Goal: Transaction & Acquisition: Purchase product/service

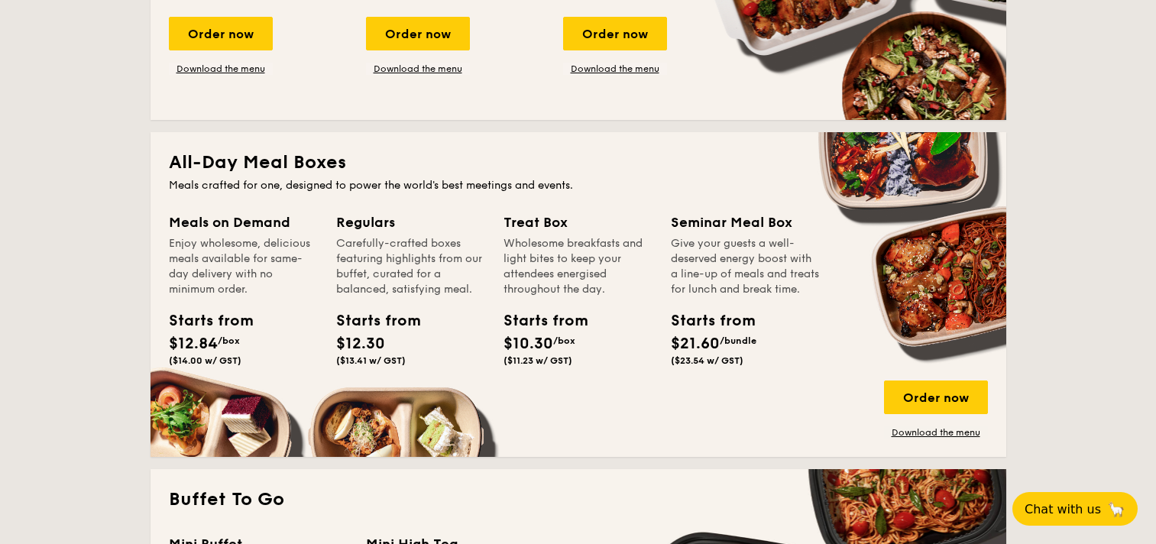
scroll to position [994, 0]
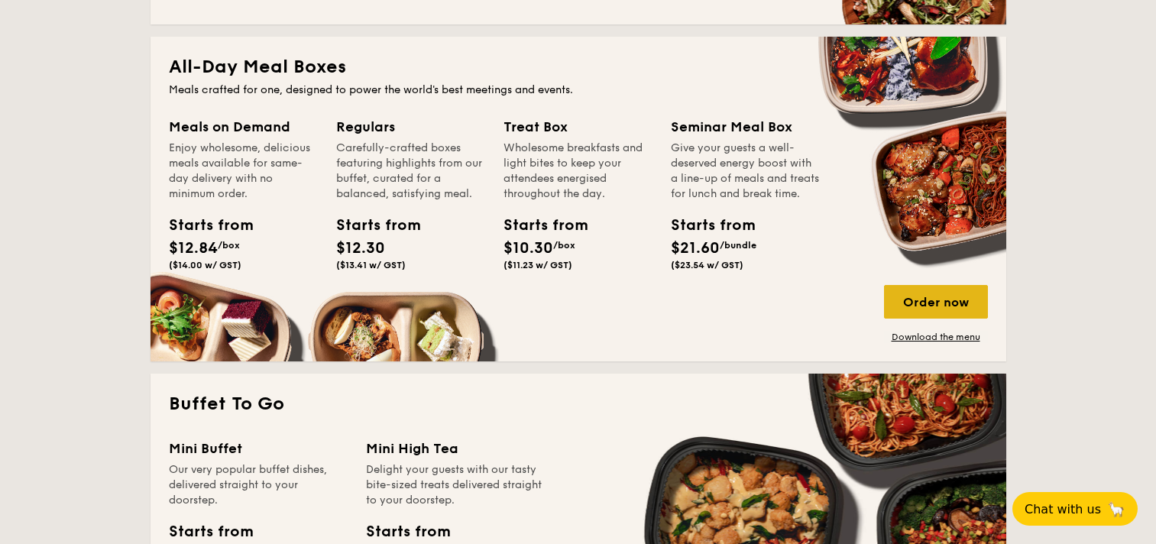
click at [932, 309] on div "Order now" at bounding box center [936, 302] width 104 height 34
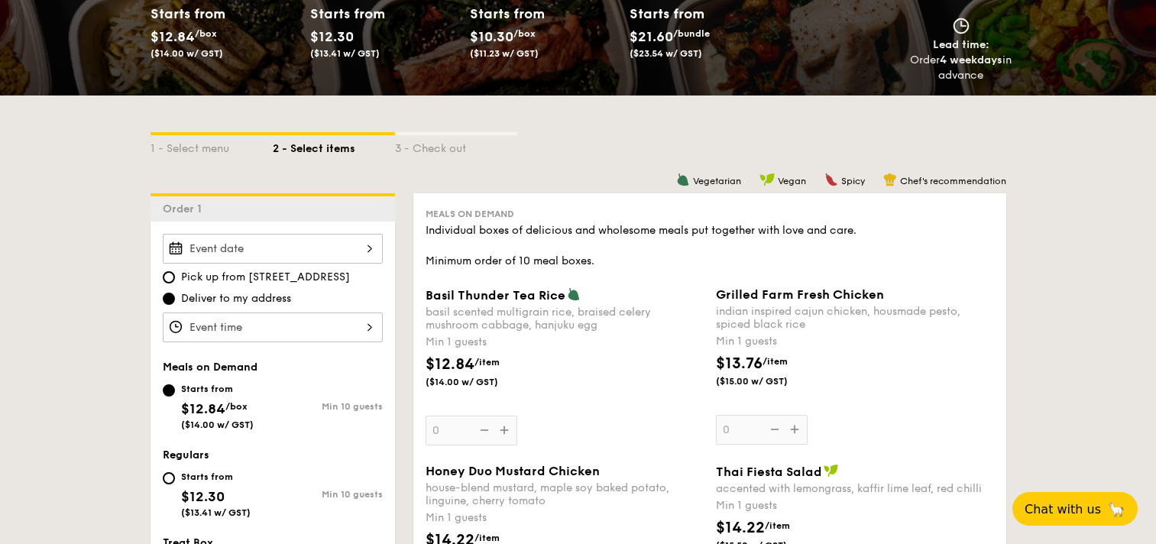
scroll to position [306, 0]
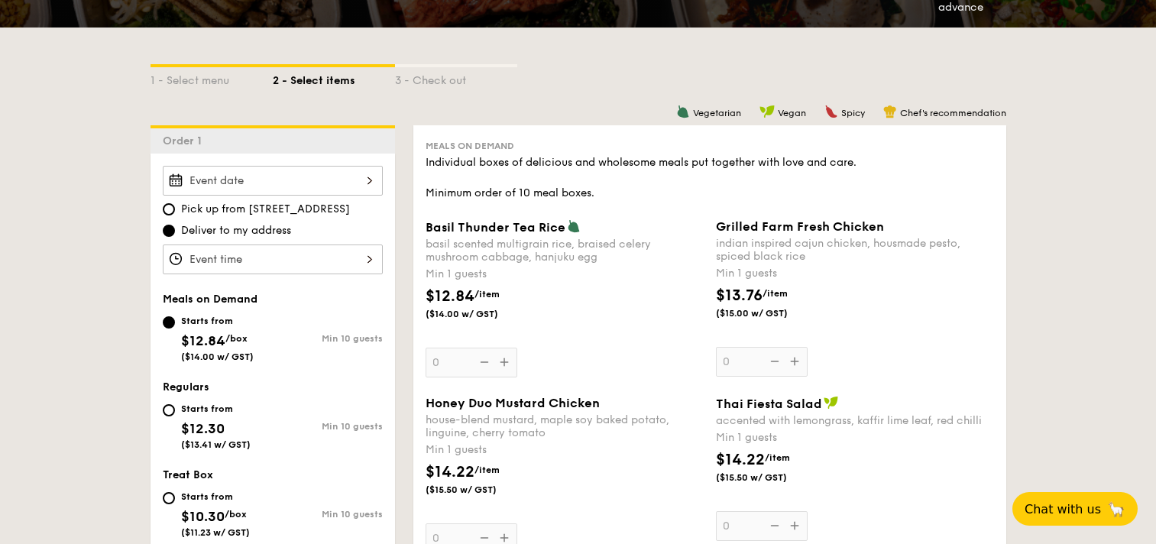
drag, startPoint x: 321, startPoint y: 242, endPoint x: 321, endPoint y: 251, distance: 8.4
click at [321, 250] on input "Basil Thunder Tea [PERSON_NAME] scented multigrain rice, braised celery mushroo…" at bounding box center [273, 260] width 220 height 30
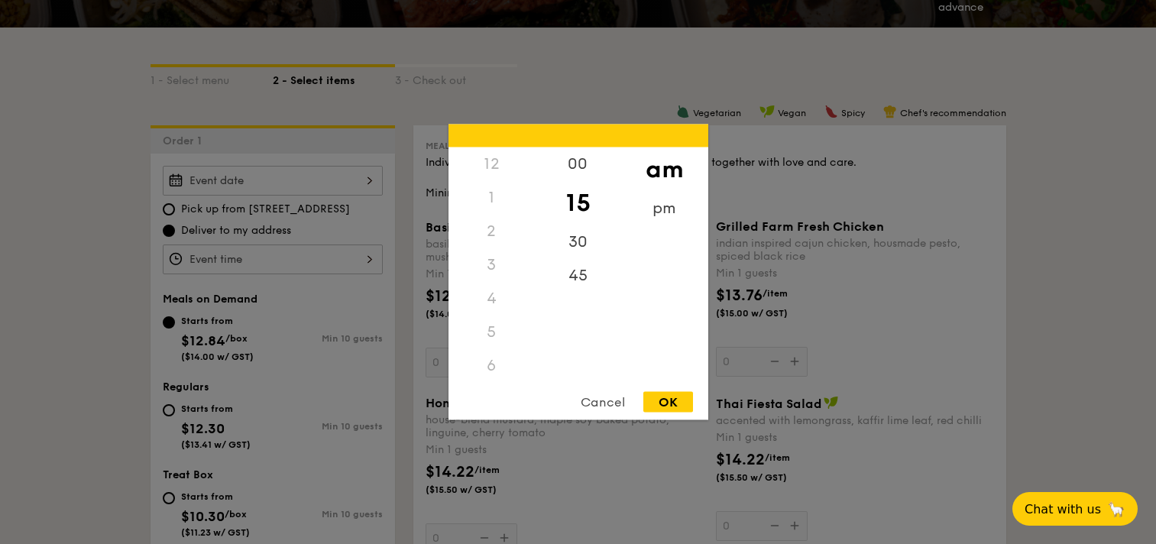
scroll to position [181, 0]
click at [305, 205] on div at bounding box center [578, 272] width 1156 height 544
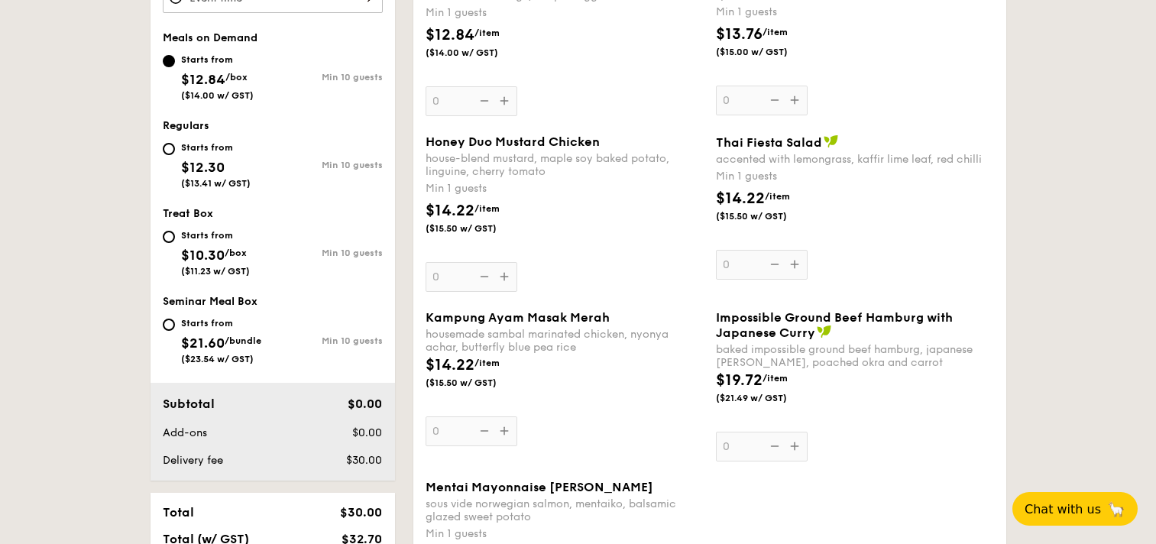
scroll to position [612, 0]
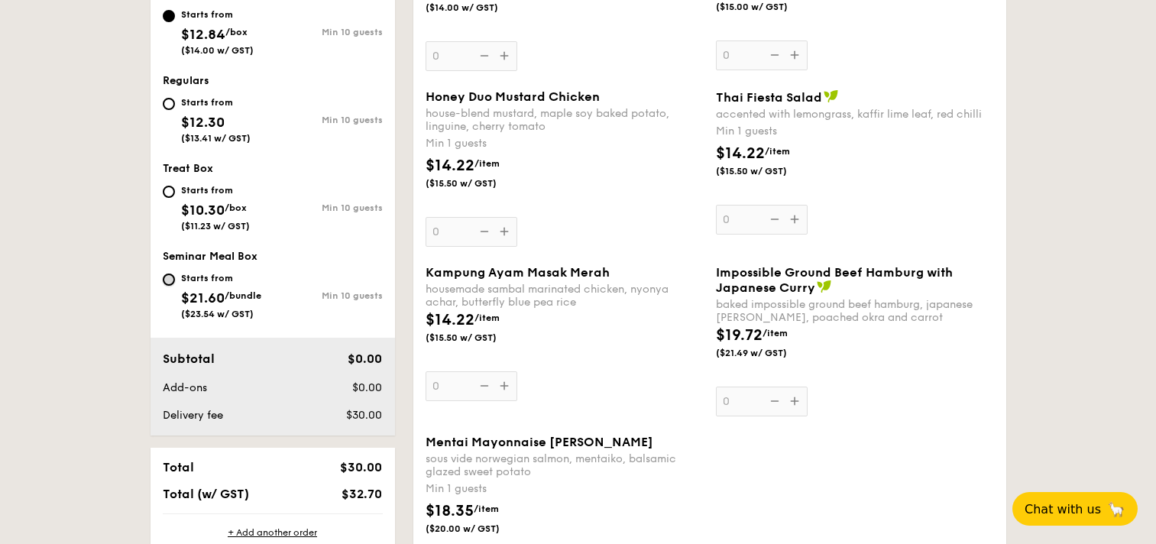
click at [169, 280] on input "Starts from $21.60 /bundle ($23.54 w/ GST) Min 10 guests" at bounding box center [169, 280] width 12 height 12
radio input "true"
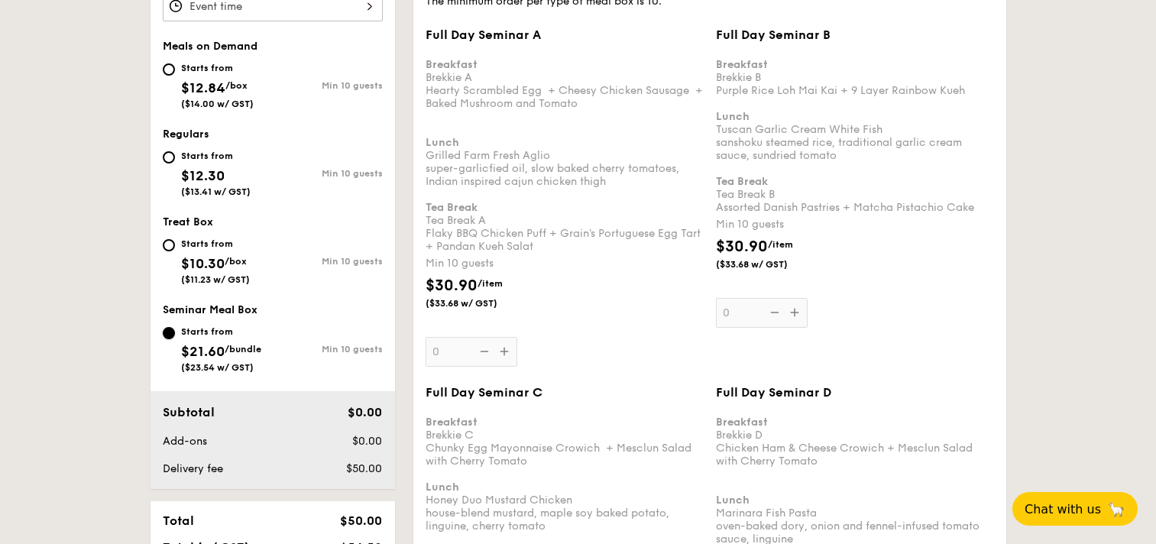
scroll to position [384, 0]
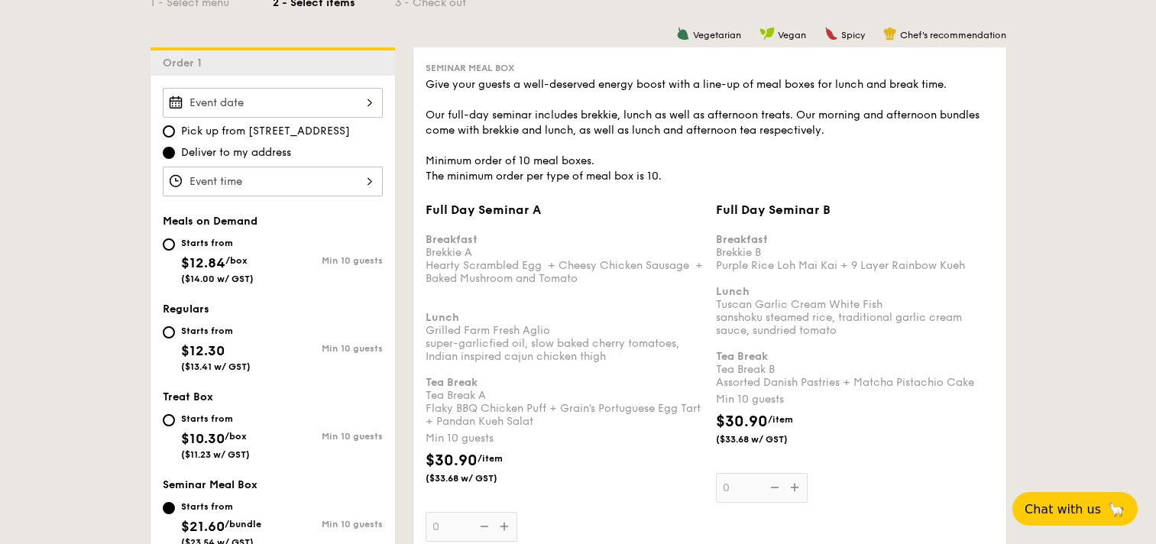
click at [336, 104] on input "Full Day Seminar A Breakfast Brekkie A Hearty Scrambled Egg  + Cheesy Chicken S…" at bounding box center [273, 103] width 220 height 30
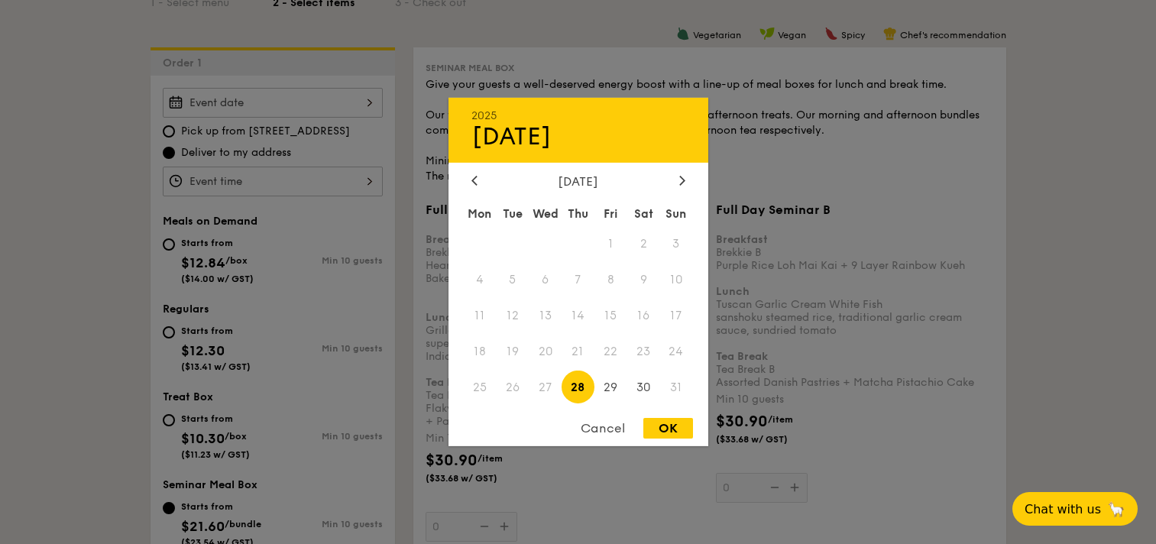
drag, startPoint x: 654, startPoint y: 420, endPoint x: 660, endPoint y: 429, distance: 11.0
click at [660, 428] on div "OK" at bounding box center [669, 428] width 50 height 21
type input "[DATE]"
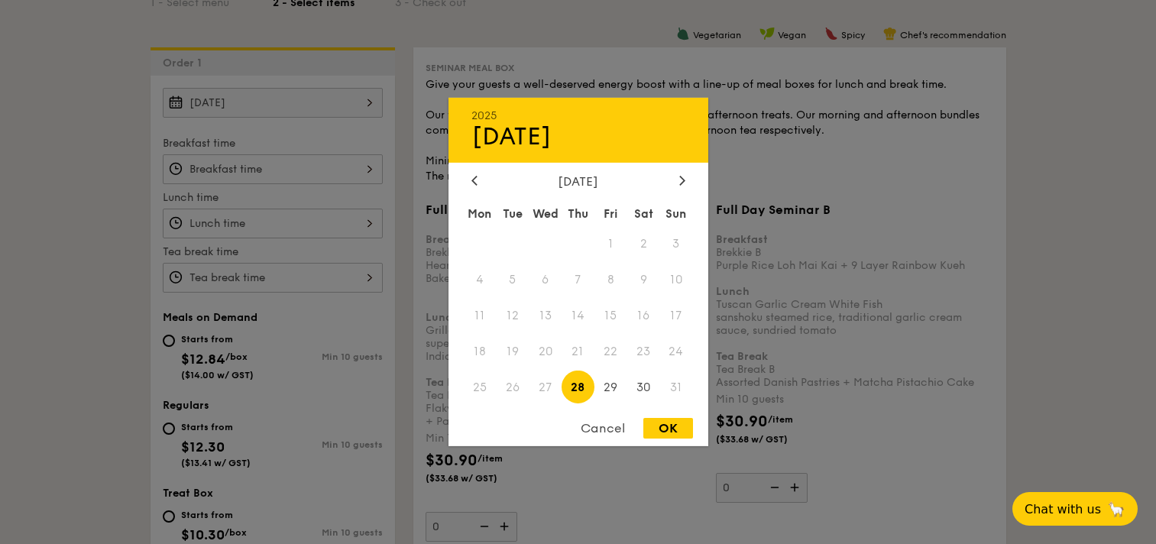
click at [667, 421] on div "OK" at bounding box center [669, 428] width 50 height 21
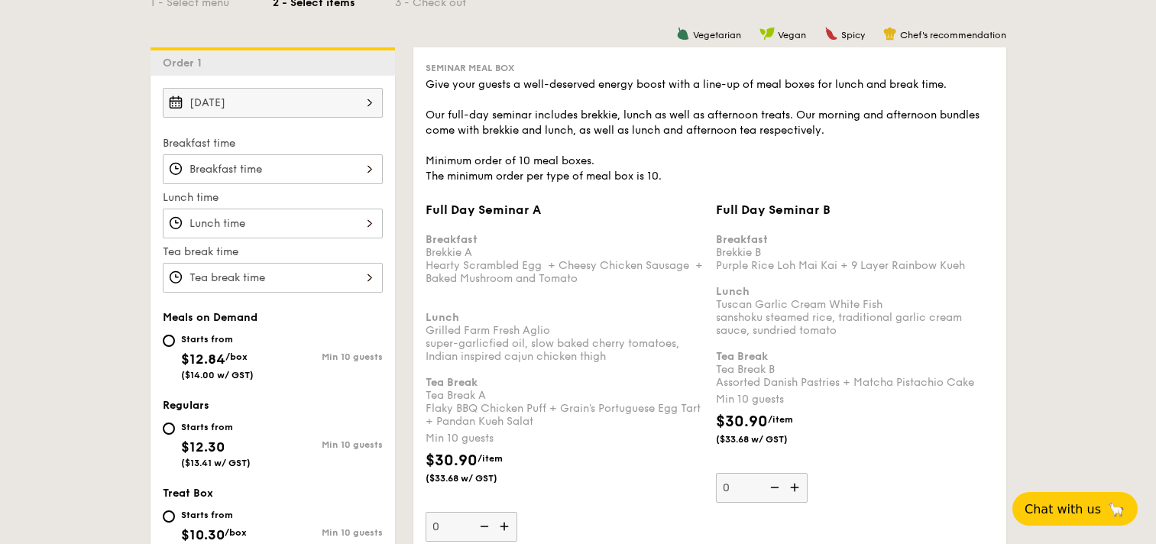
click at [326, 172] on input "Full Day Seminar A Breakfast Brekkie A Hearty Scrambled Egg  + Cheesy Chicken S…" at bounding box center [273, 169] width 220 height 30
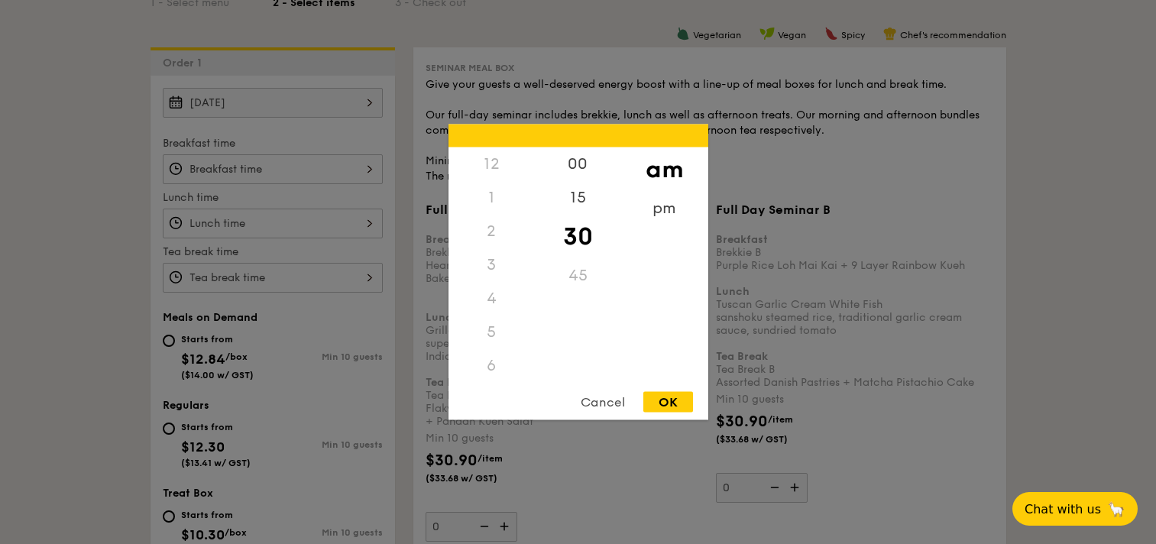
scroll to position [168, 0]
click at [494, 293] on div "9" at bounding box center [492, 304] width 86 height 44
drag, startPoint x: 657, startPoint y: 400, endPoint x: 642, endPoint y: 385, distance: 21.1
click at [657, 400] on div "OK" at bounding box center [669, 402] width 50 height 21
type input "9:30AM"
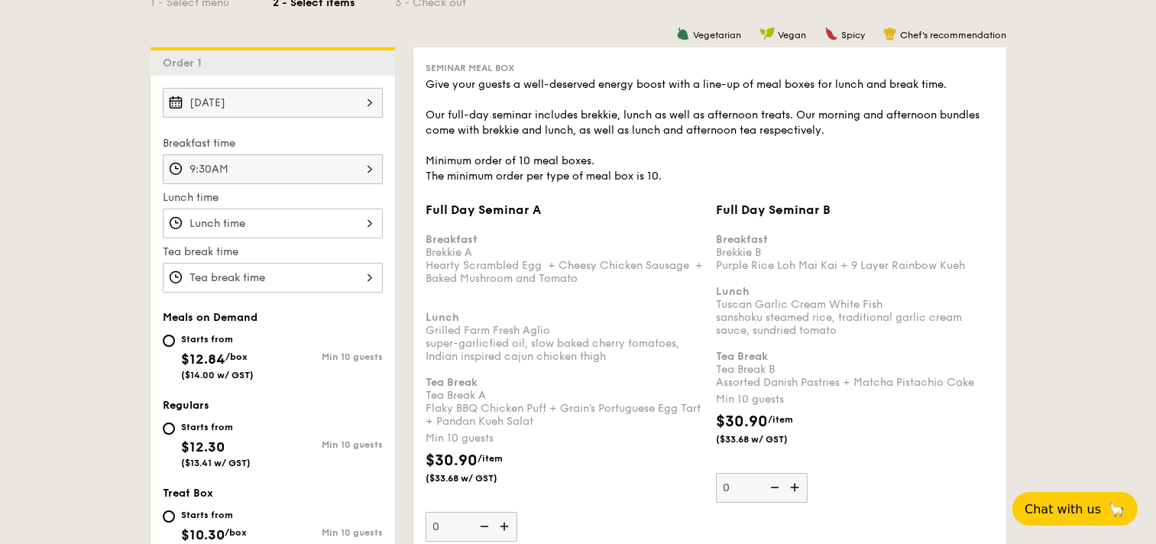
click at [348, 220] on input "Full Day Seminar A Breakfast Brekkie A Hearty Scrambled Egg  + Cheesy Chicken S…" at bounding box center [273, 224] width 220 height 30
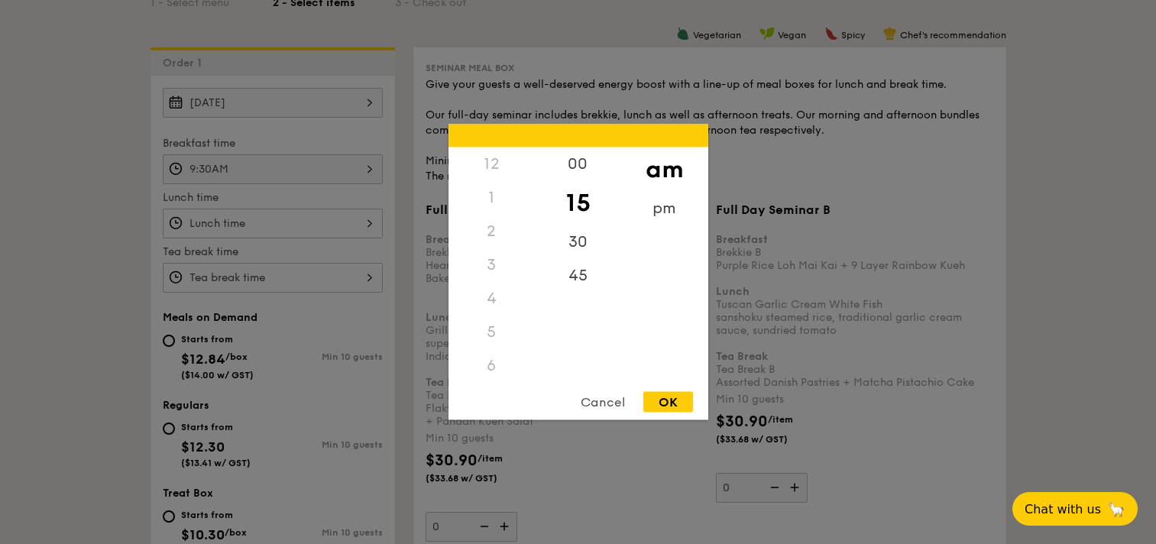
scroll to position [181, 0]
click at [670, 400] on div "OK" at bounding box center [669, 402] width 50 height 21
type input "11:15AM"
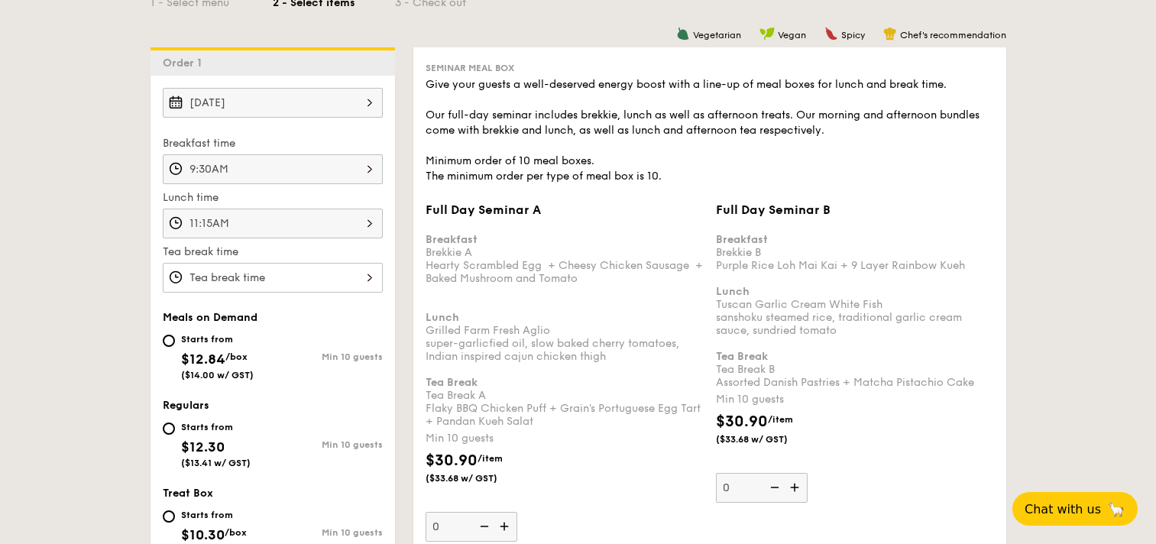
click at [364, 291] on input "Full Day Seminar A Breakfast Brekkie A Hearty Scrambled Egg  + Cheesy Chicken S…" at bounding box center [273, 278] width 220 height 30
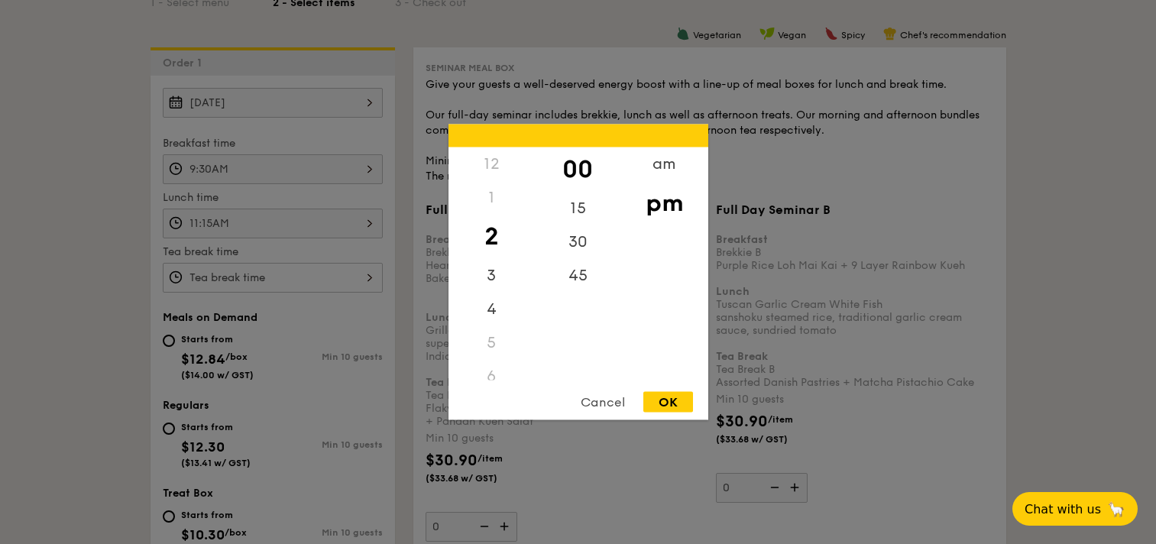
click at [670, 404] on div "OK" at bounding box center [669, 402] width 50 height 21
type input "2:00PM"
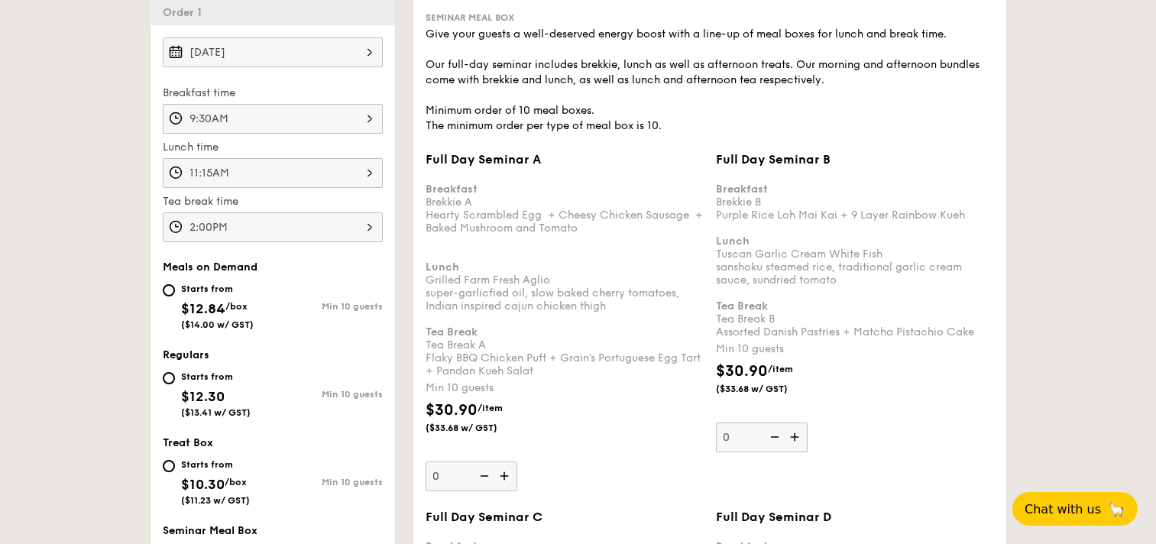
scroll to position [460, 0]
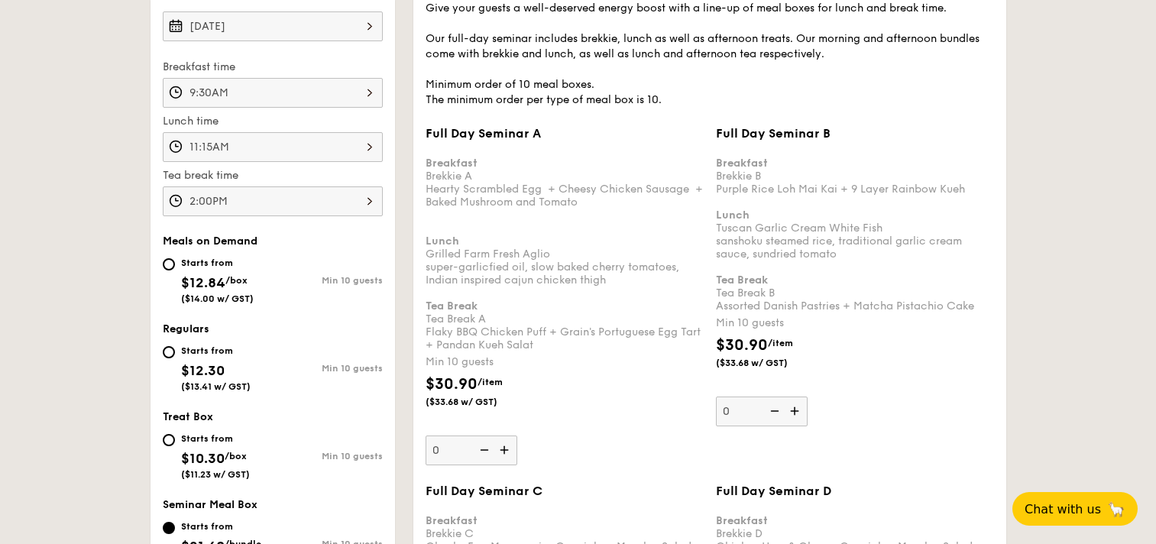
click at [456, 454] on input "0" at bounding box center [472, 451] width 92 height 30
click at [550, 410] on div "$30.90 /item ($33.68 w/ GST)" at bounding box center [565, 400] width 290 height 54
click at [517, 436] on input "24" at bounding box center [472, 451] width 92 height 30
type input "30"
click at [559, 417] on div "$30.90 /item ($33.68 w/ GST)" at bounding box center [565, 400] width 290 height 54
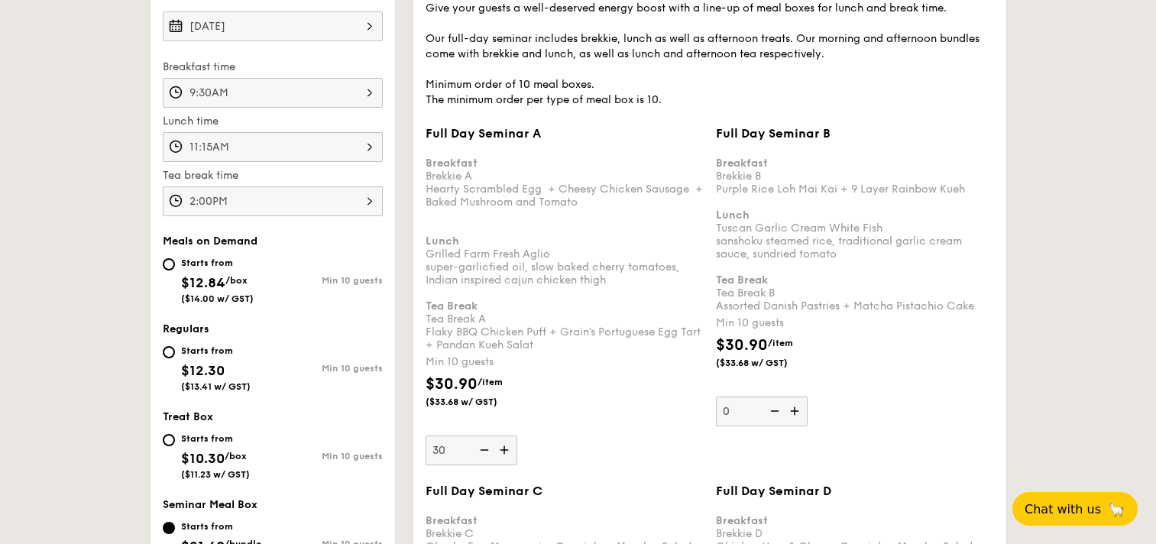
click at [517, 436] on input "30" at bounding box center [472, 451] width 92 height 30
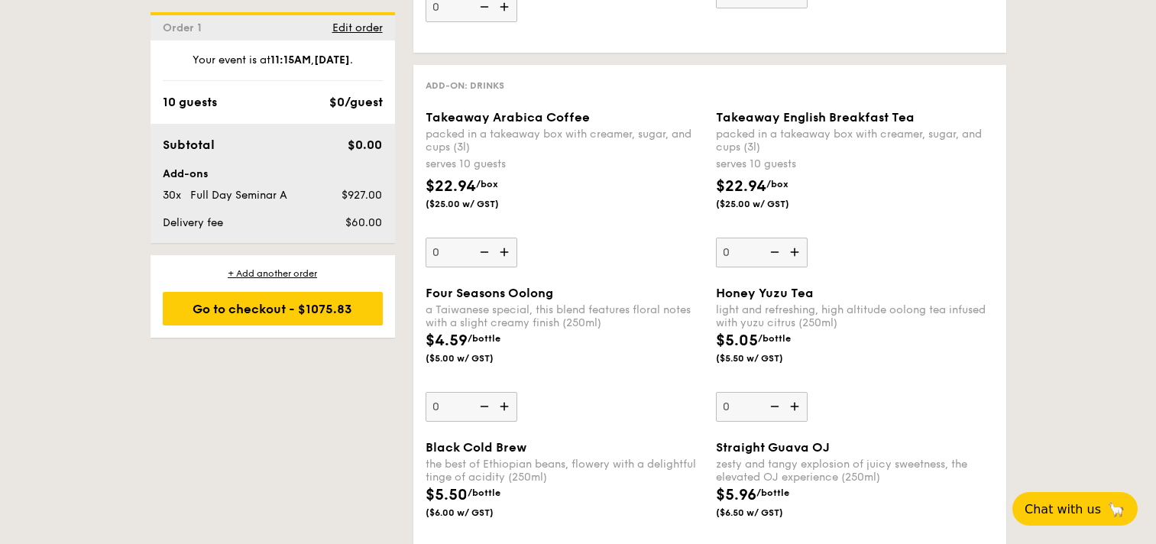
scroll to position [4068, 0]
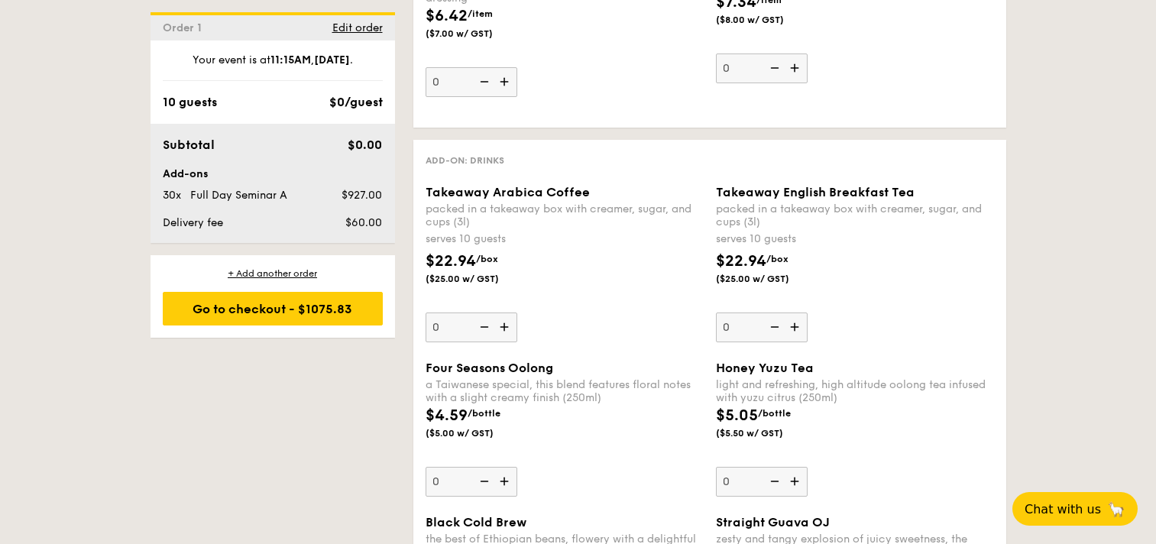
click at [504, 329] on img at bounding box center [505, 327] width 23 height 29
click at [504, 329] on input "0" at bounding box center [472, 328] width 92 height 30
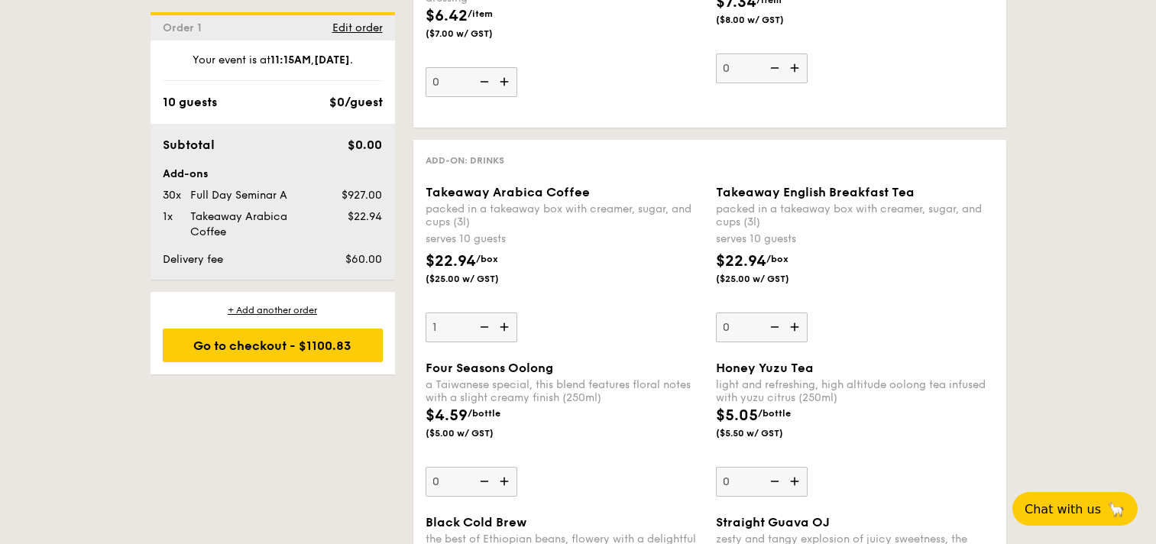
click at [504, 329] on img at bounding box center [505, 327] width 23 height 29
click at [504, 329] on input "1" at bounding box center [472, 328] width 92 height 30
type input "2"
click at [796, 325] on img at bounding box center [796, 327] width 23 height 29
click at [796, 325] on input "0" at bounding box center [762, 328] width 92 height 30
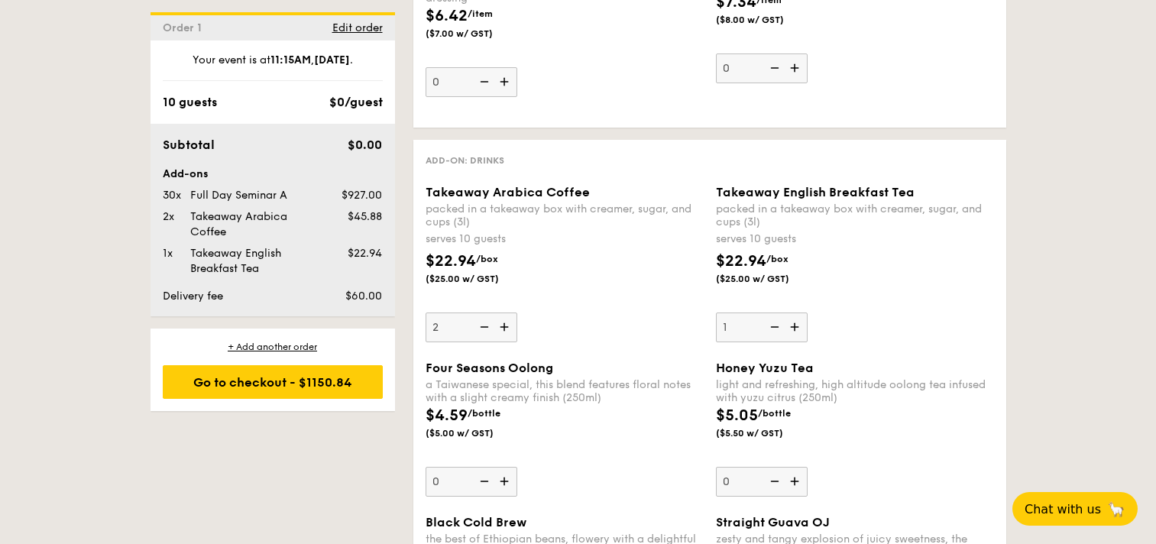
click at [795, 325] on img at bounding box center [796, 327] width 23 height 29
click at [795, 325] on input "1" at bounding box center [762, 328] width 92 height 30
type input "2"
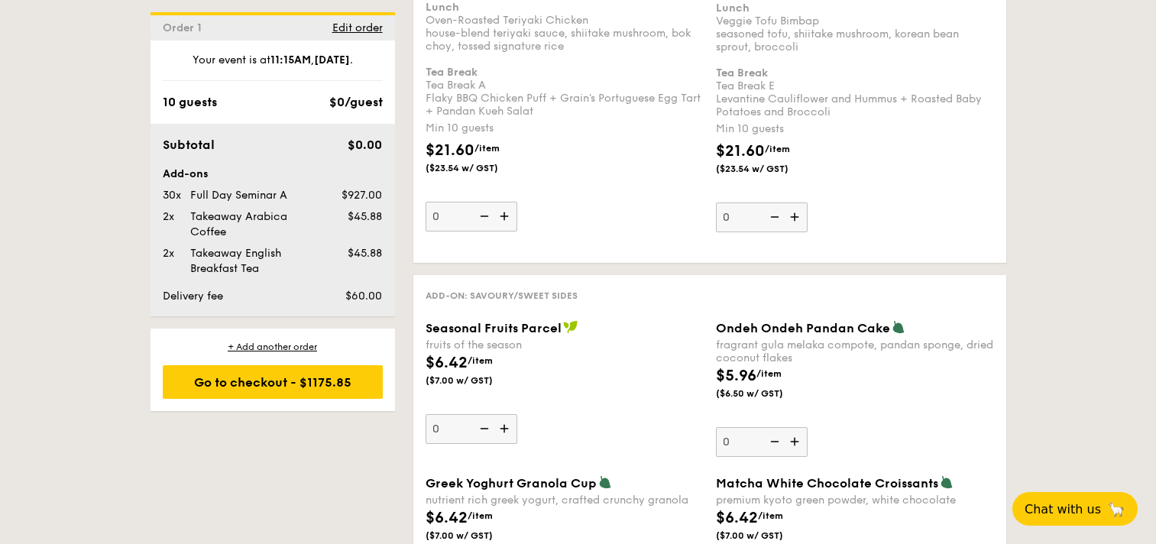
scroll to position [4124, 0]
